Goal: Task Accomplishment & Management: Manage account settings

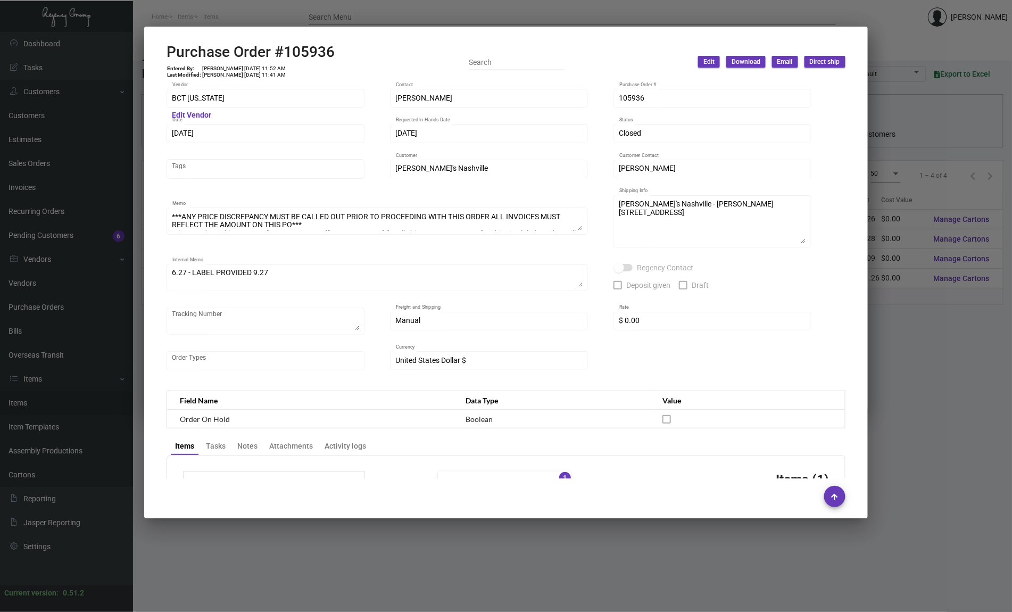
scroll to position [444, 0]
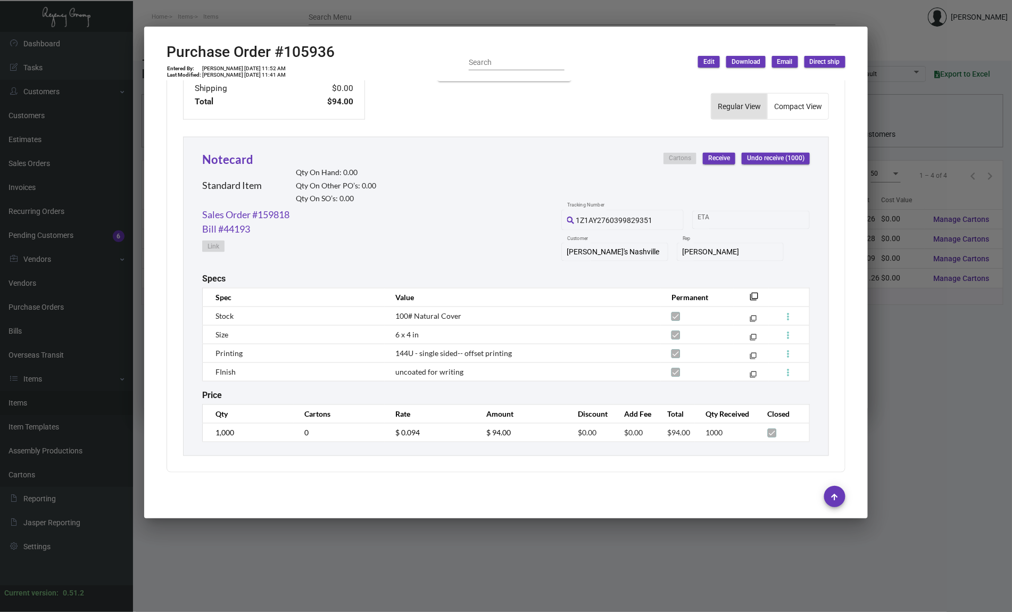
click at [93, 233] on div at bounding box center [506, 306] width 1012 height 612
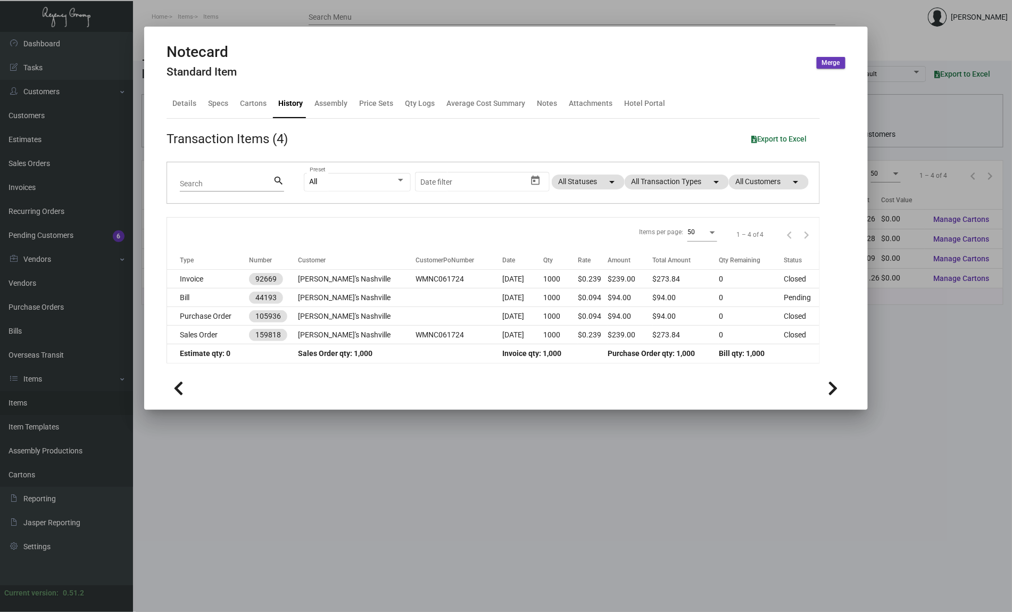
click at [242, 507] on div at bounding box center [506, 306] width 1012 height 612
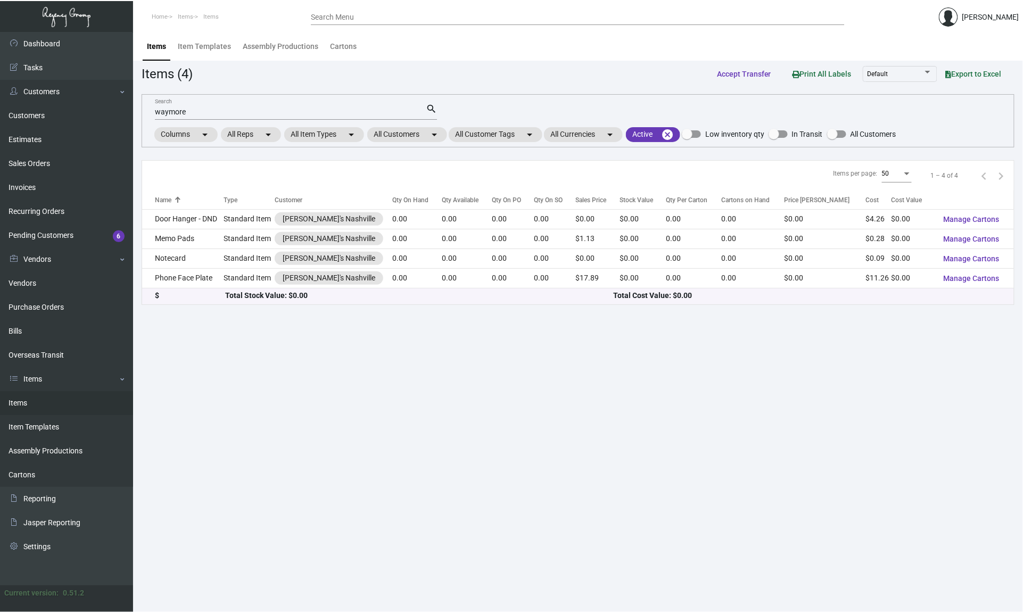
click at [52, 407] on link "Items" at bounding box center [66, 403] width 133 height 24
click at [363, 112] on input "waymore" at bounding box center [290, 112] width 271 height 9
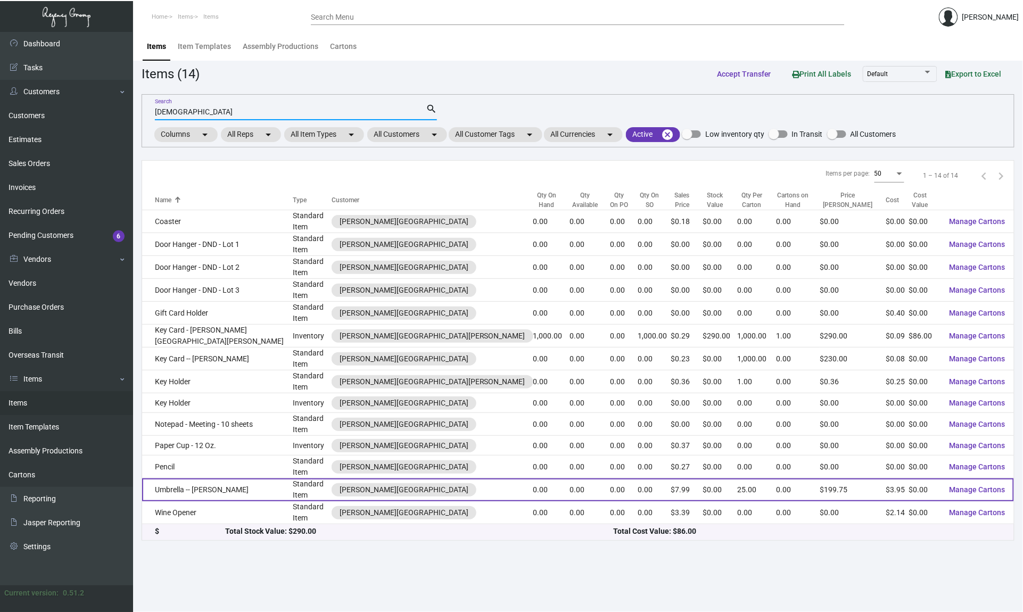
type input "[DEMOGRAPHIC_DATA]"
click at [227, 479] on td "Umbrella -- [PERSON_NAME]" at bounding box center [217, 490] width 151 height 23
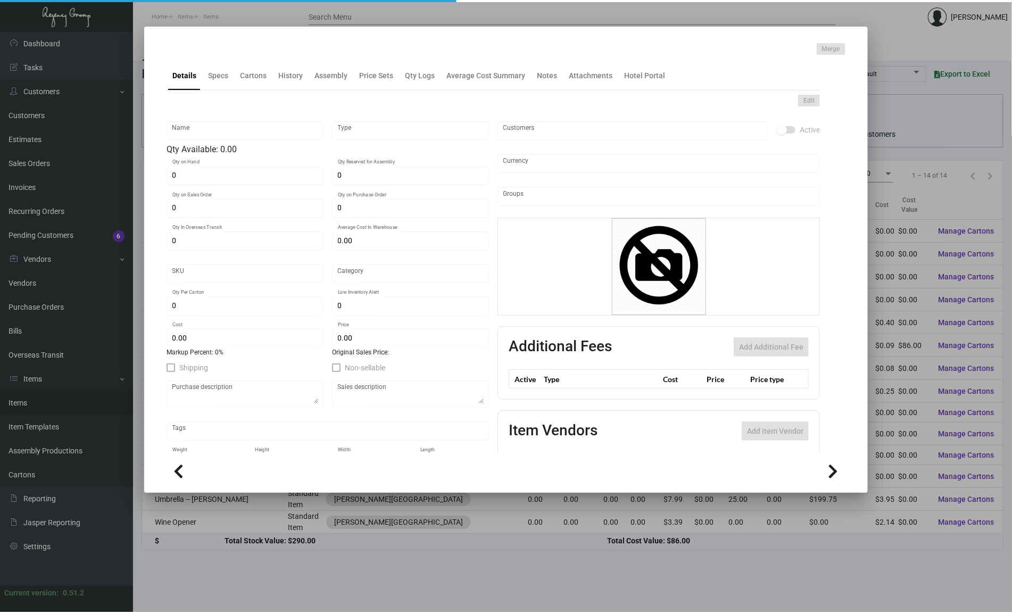
type input "Umbrella -- [PERSON_NAME]"
type input "Standard Item"
type input "$ 0.00"
type input "Overseas"
type input "25"
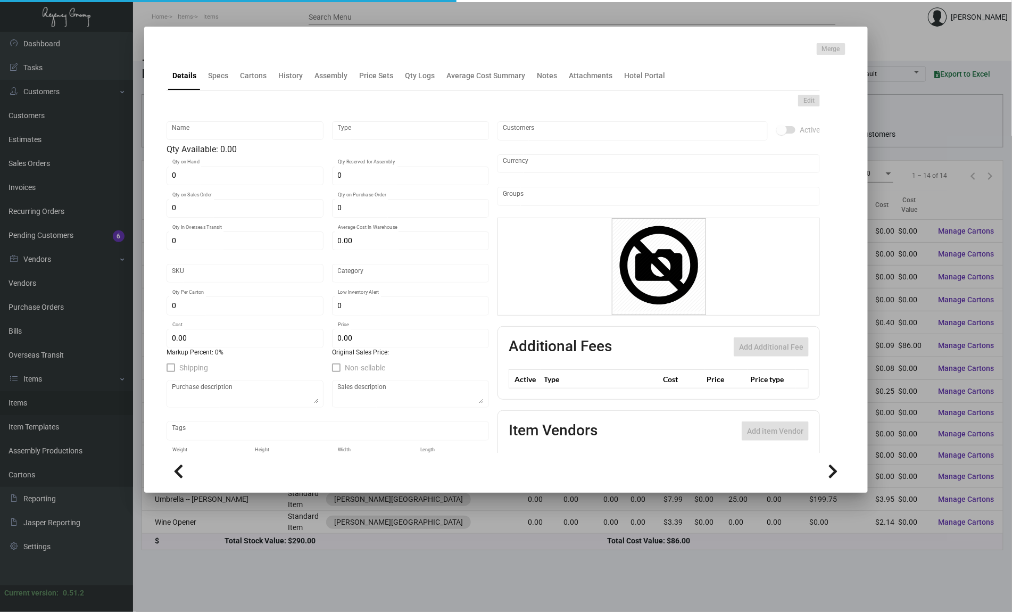
type input "$ 3.95"
type input "$ 7.99"
checkbox input "true"
type input "United States Dollar $"
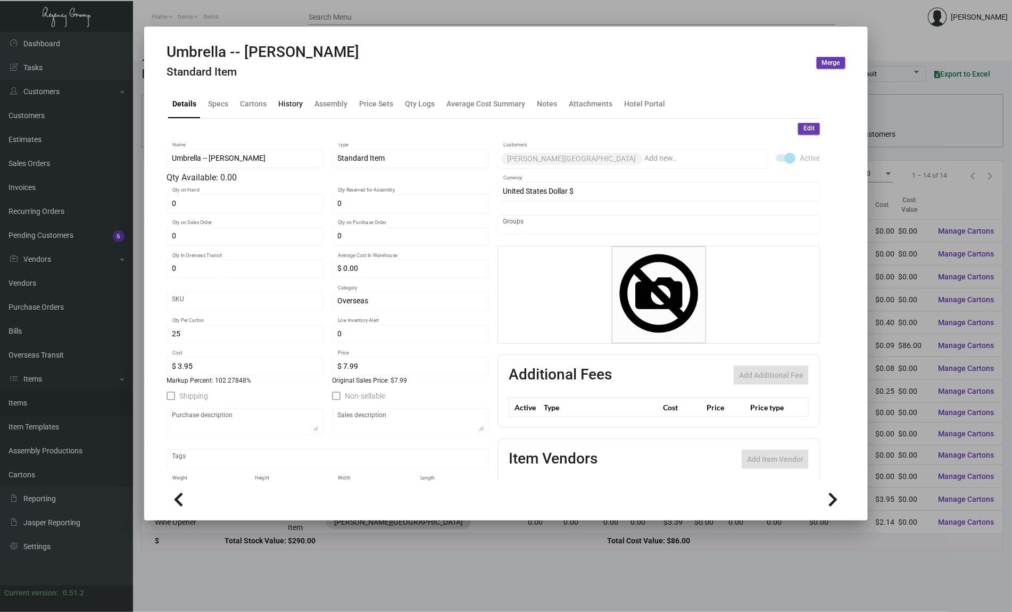
click at [297, 97] on div "History" at bounding box center [290, 104] width 33 height 26
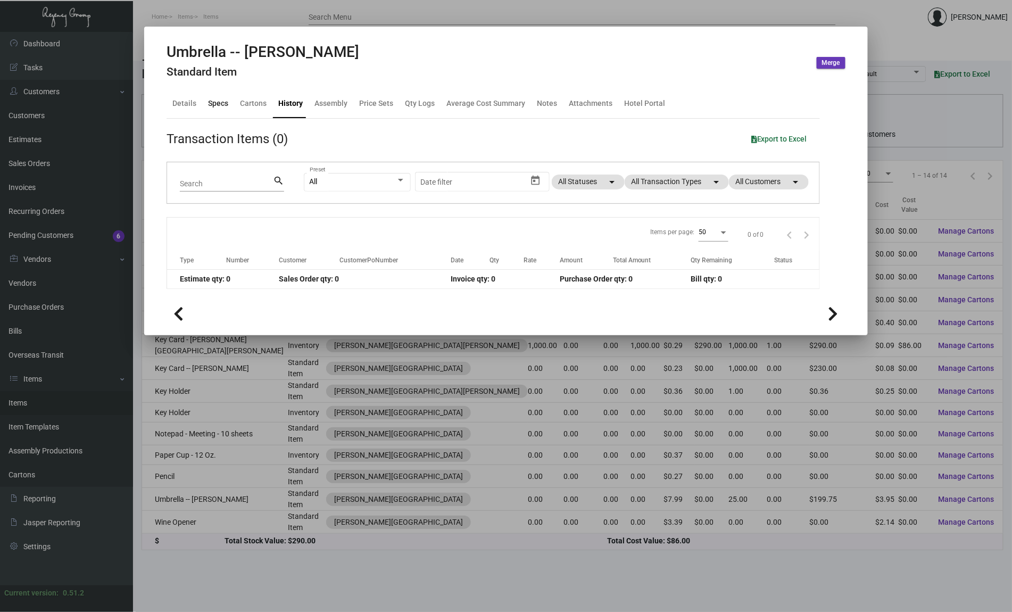
click at [219, 101] on div "Specs" at bounding box center [218, 103] width 20 height 11
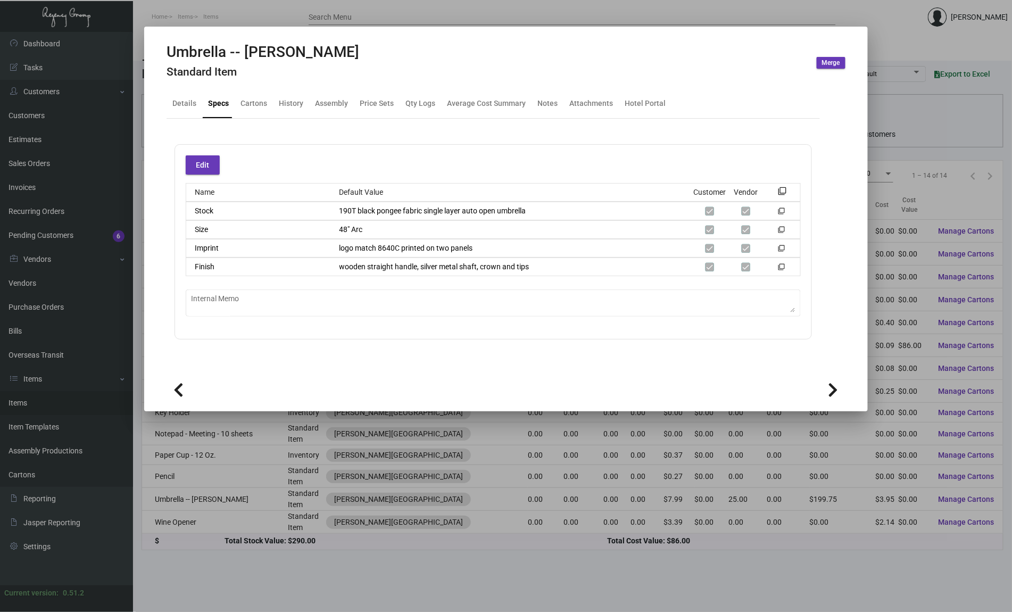
click at [81, 174] on div at bounding box center [506, 306] width 1012 height 612
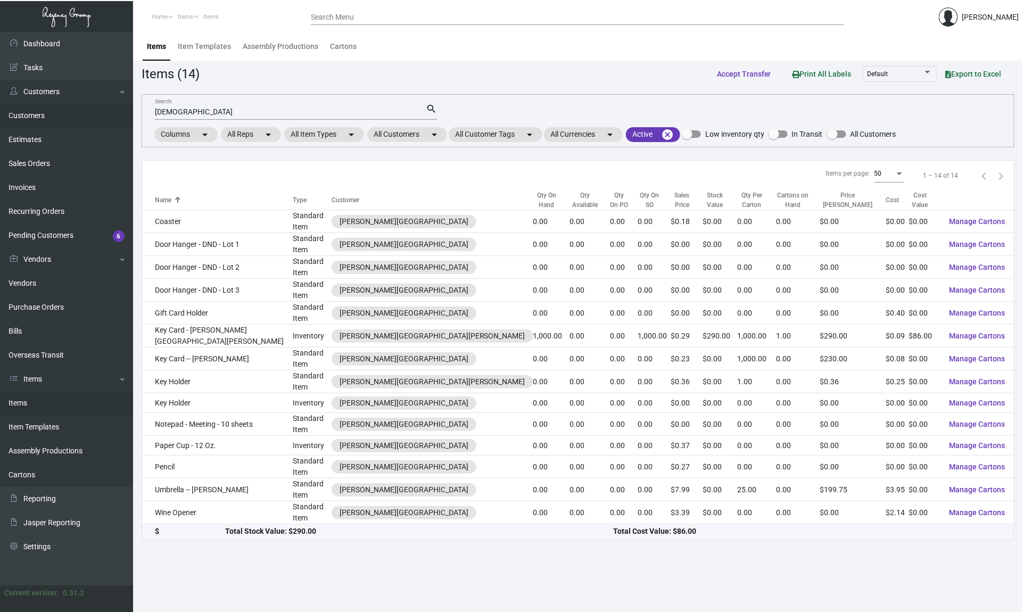
click at [23, 111] on link "Customers" at bounding box center [66, 116] width 133 height 24
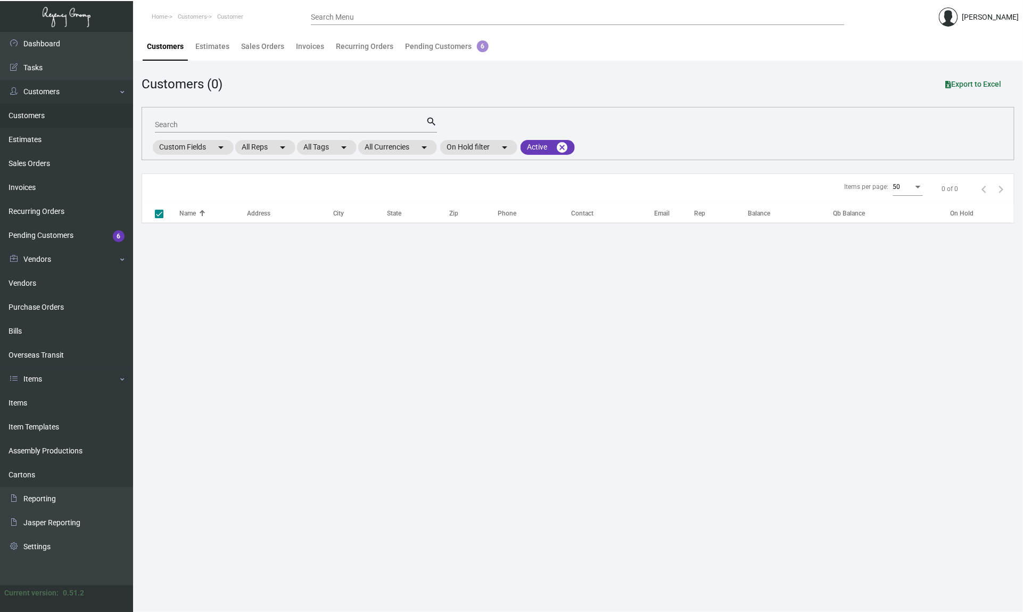
checkbox input "false"
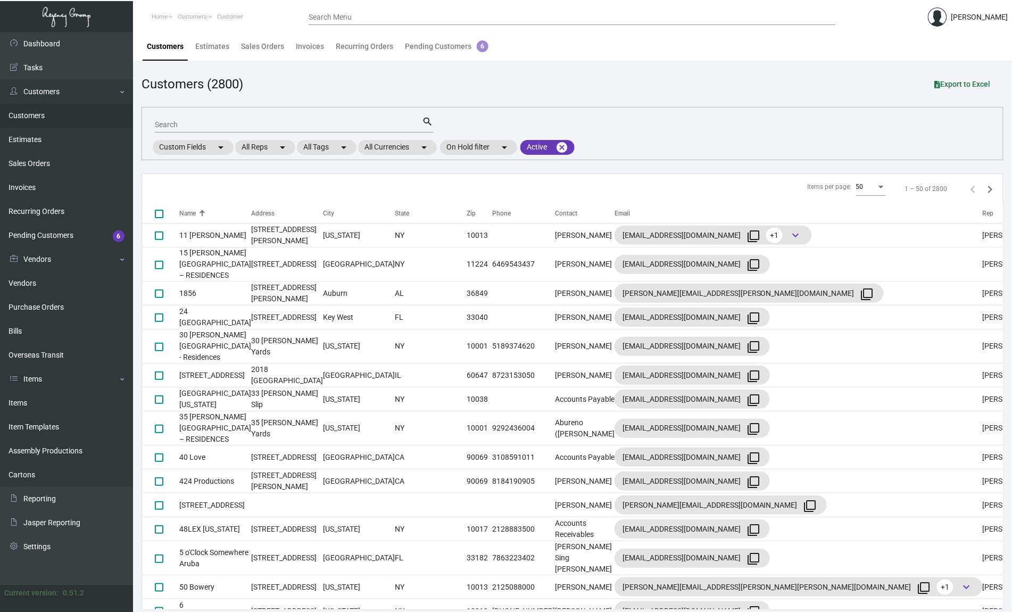
click at [210, 122] on input "Search" at bounding box center [288, 125] width 267 height 9
type input "[DEMOGRAPHIC_DATA]"
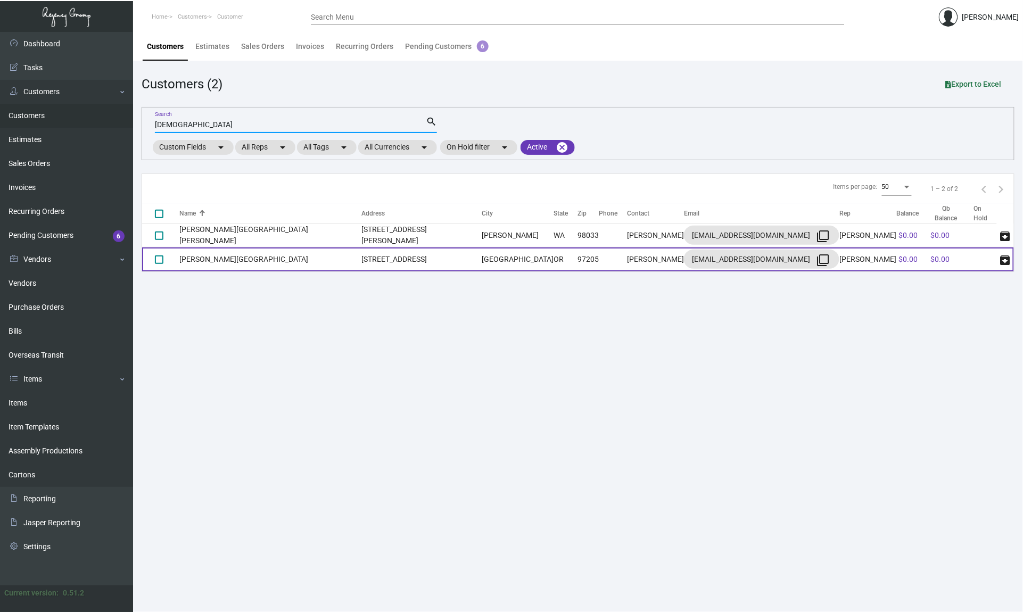
click at [250, 258] on td "[PERSON_NAME][GEOGRAPHIC_DATA]" at bounding box center [270, 260] width 182 height 24
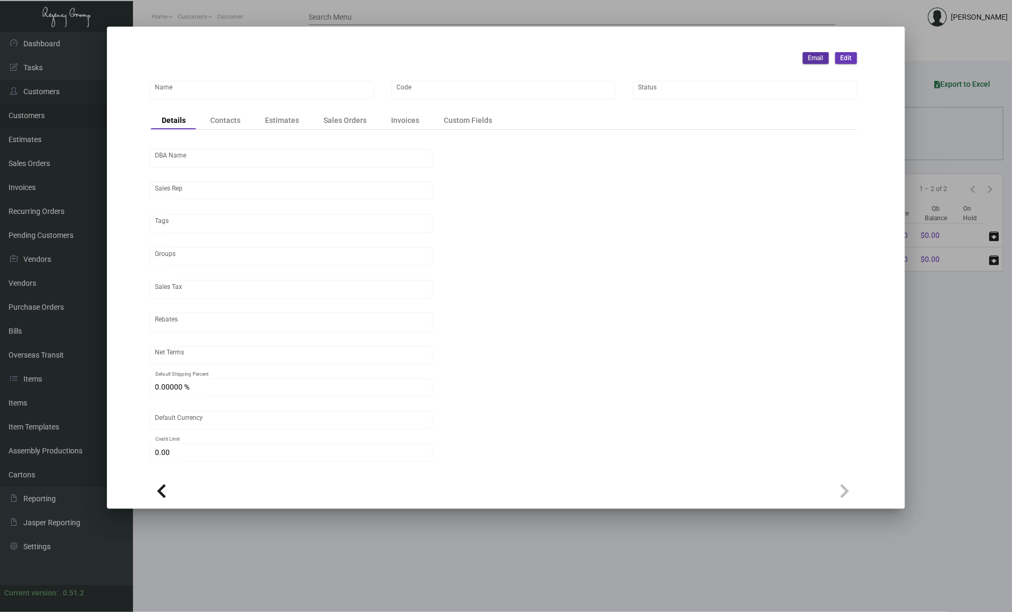
type input "[PERSON_NAME][GEOGRAPHIC_DATA]"
type input "209"
type input "[PERSON_NAME]"
type input "Out of State"
type input "Net 30"
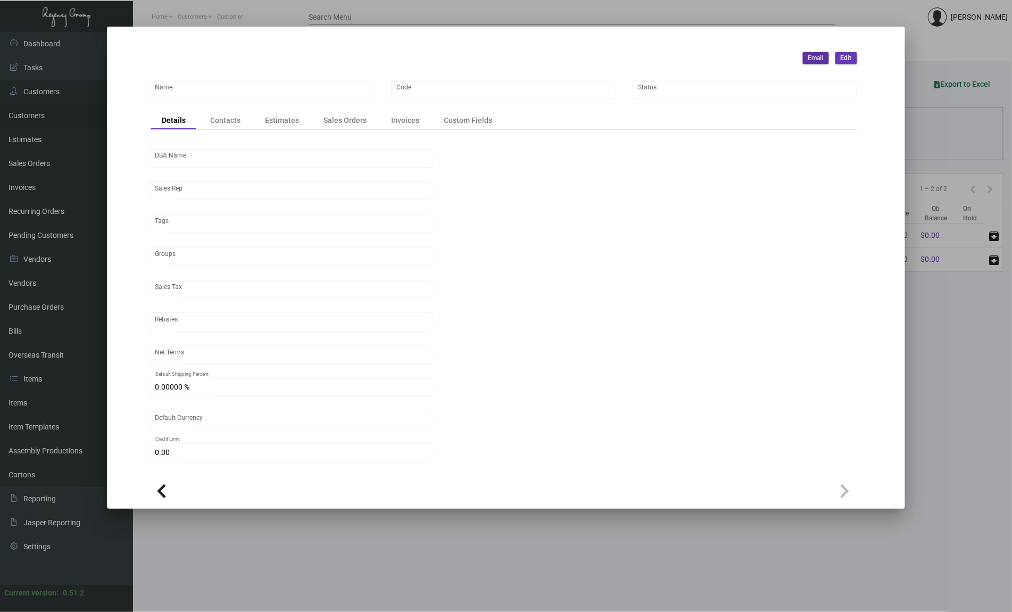
type input "United States Dollar $"
type input "$ 0.00"
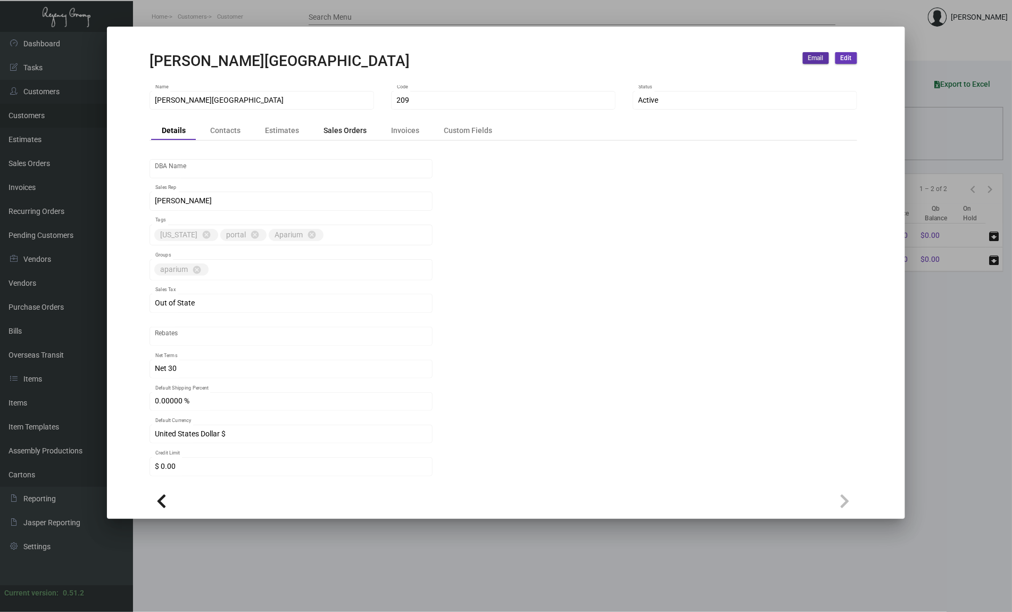
click at [347, 130] on div "Sales Orders" at bounding box center [345, 130] width 43 height 11
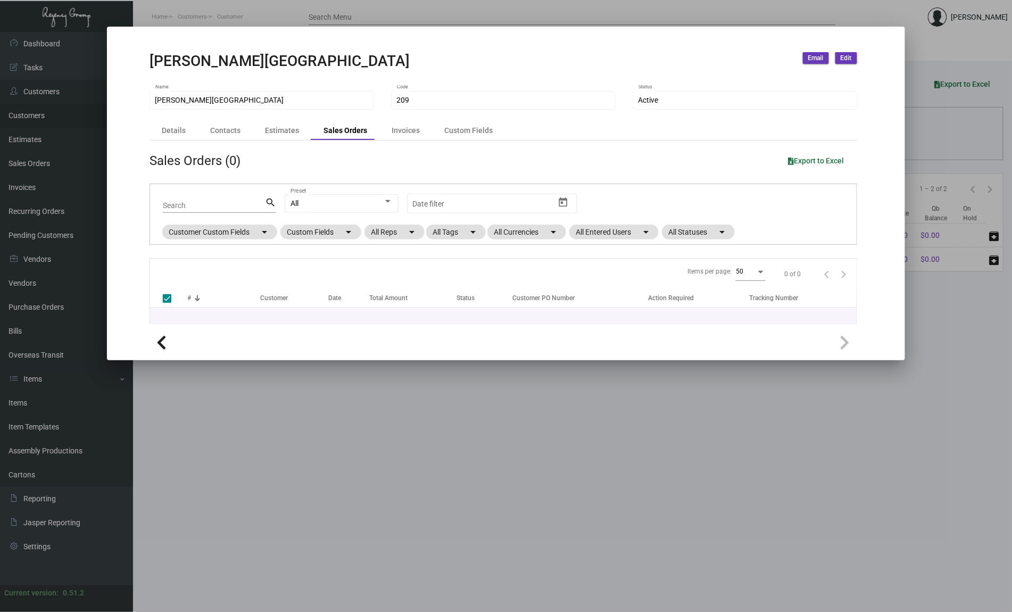
checkbox input "false"
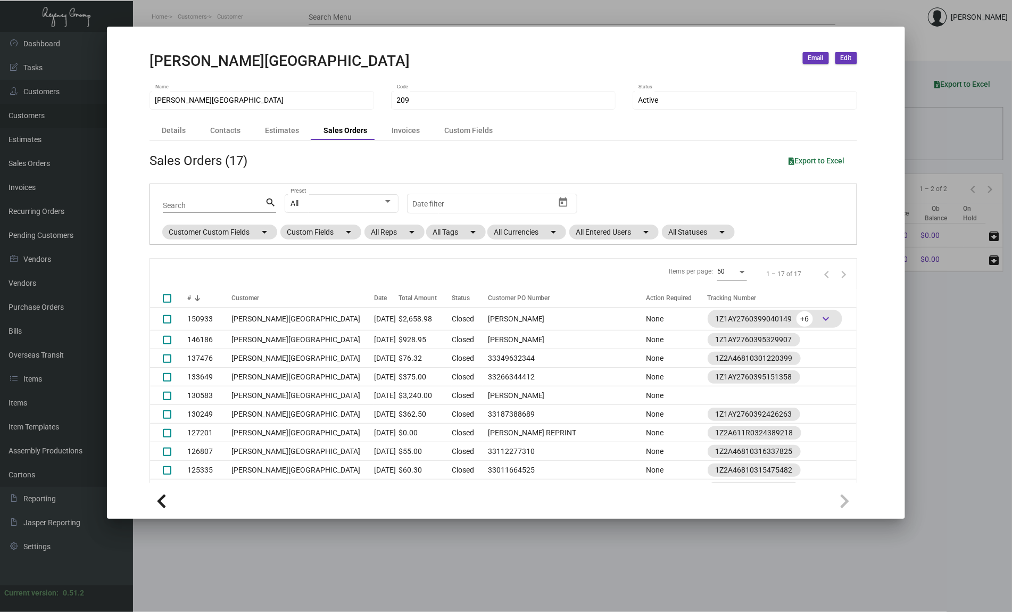
scroll to position [164, 0]
